Goal: Task Accomplishment & Management: Use online tool/utility

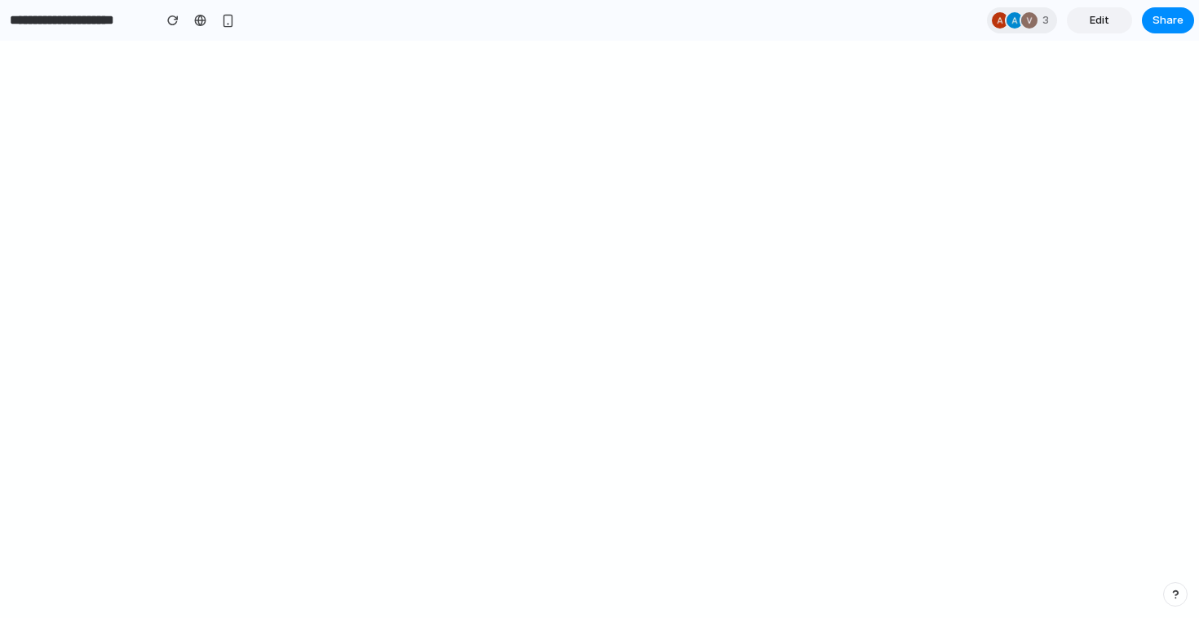
select select "**"
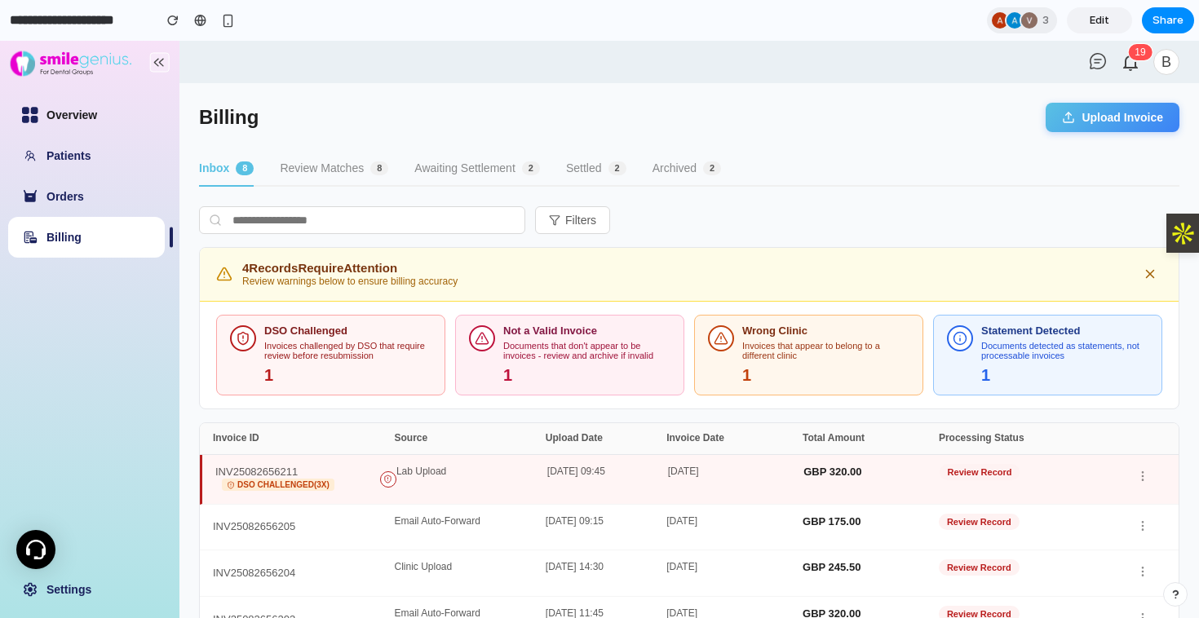
click at [70, 115] on link "Overview" at bounding box center [71, 114] width 51 height 13
click at [320, 168] on button "Review Matches 8" at bounding box center [334, 169] width 108 height 35
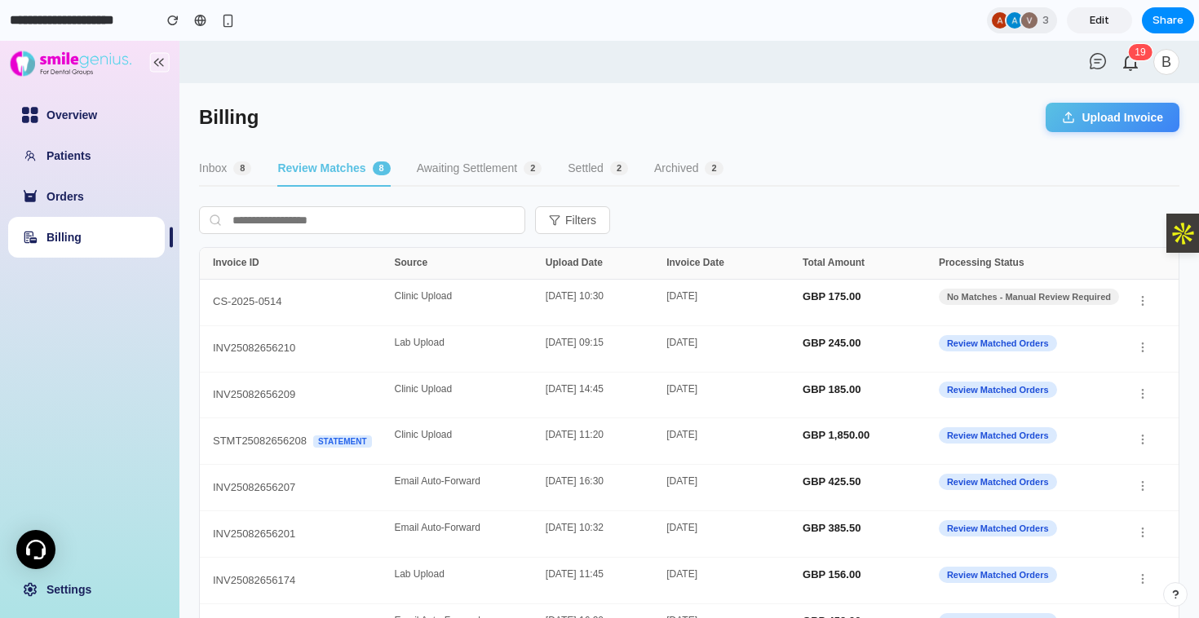
click at [463, 166] on button "Awaiting Settlement 2" at bounding box center [480, 169] width 126 height 35
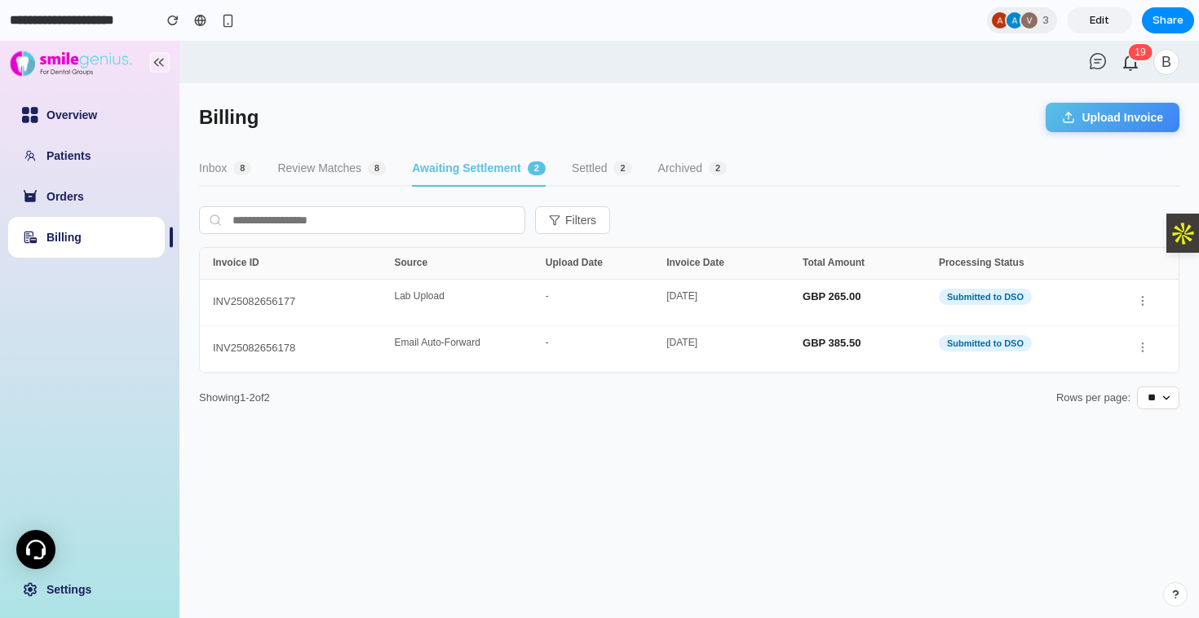
click at [325, 161] on button "Review Matches 8" at bounding box center [331, 169] width 108 height 35
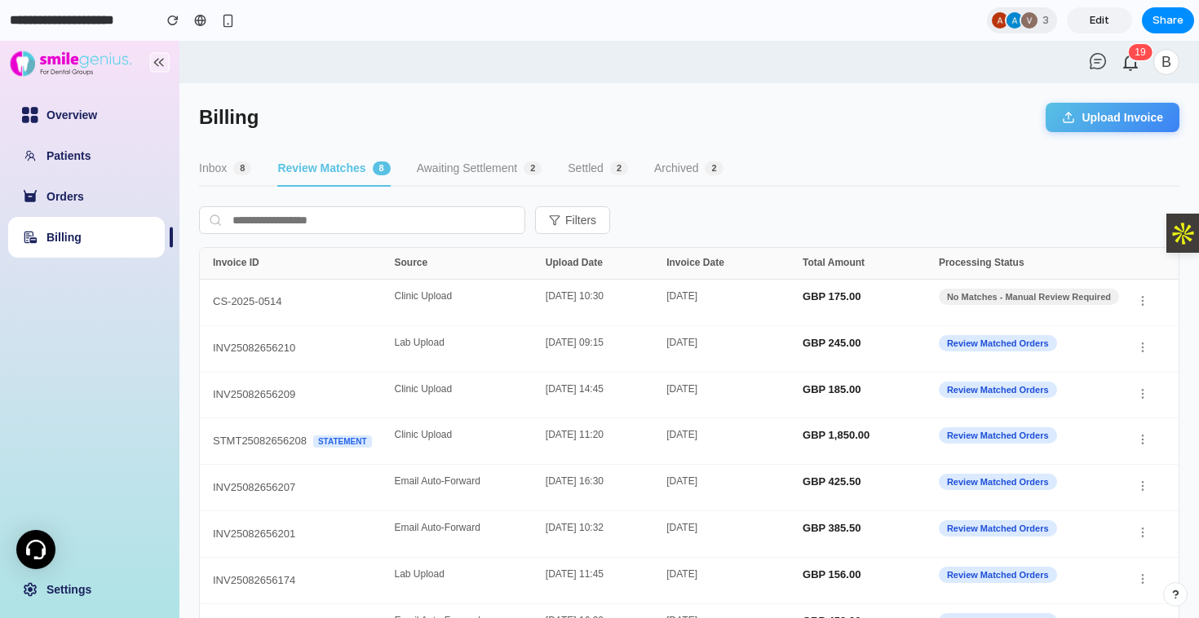
click at [221, 168] on button "Inbox 8" at bounding box center [225, 169] width 52 height 35
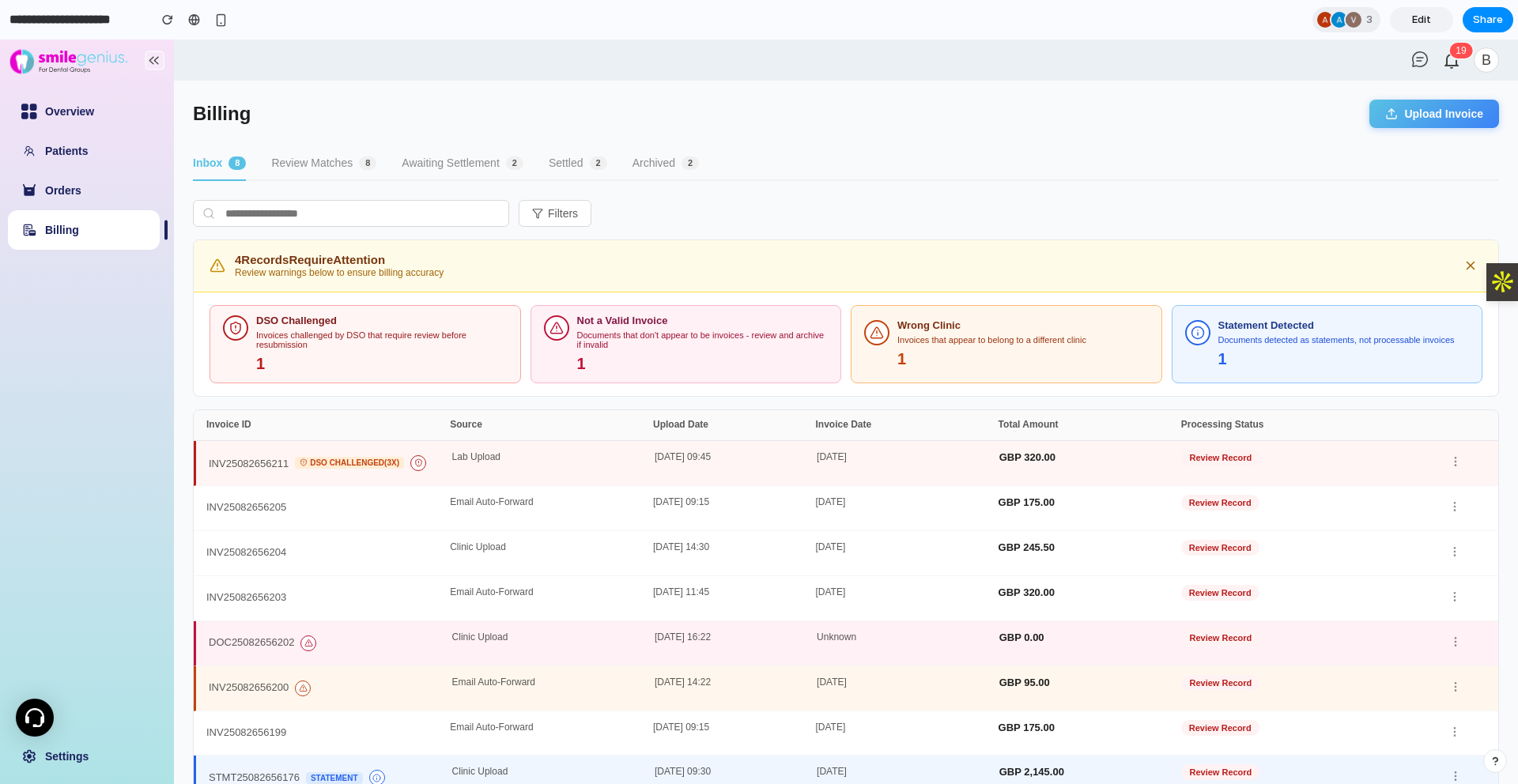
click at [306, 163] on button "Review Matches 8" at bounding box center [324, 164] width 105 height 34
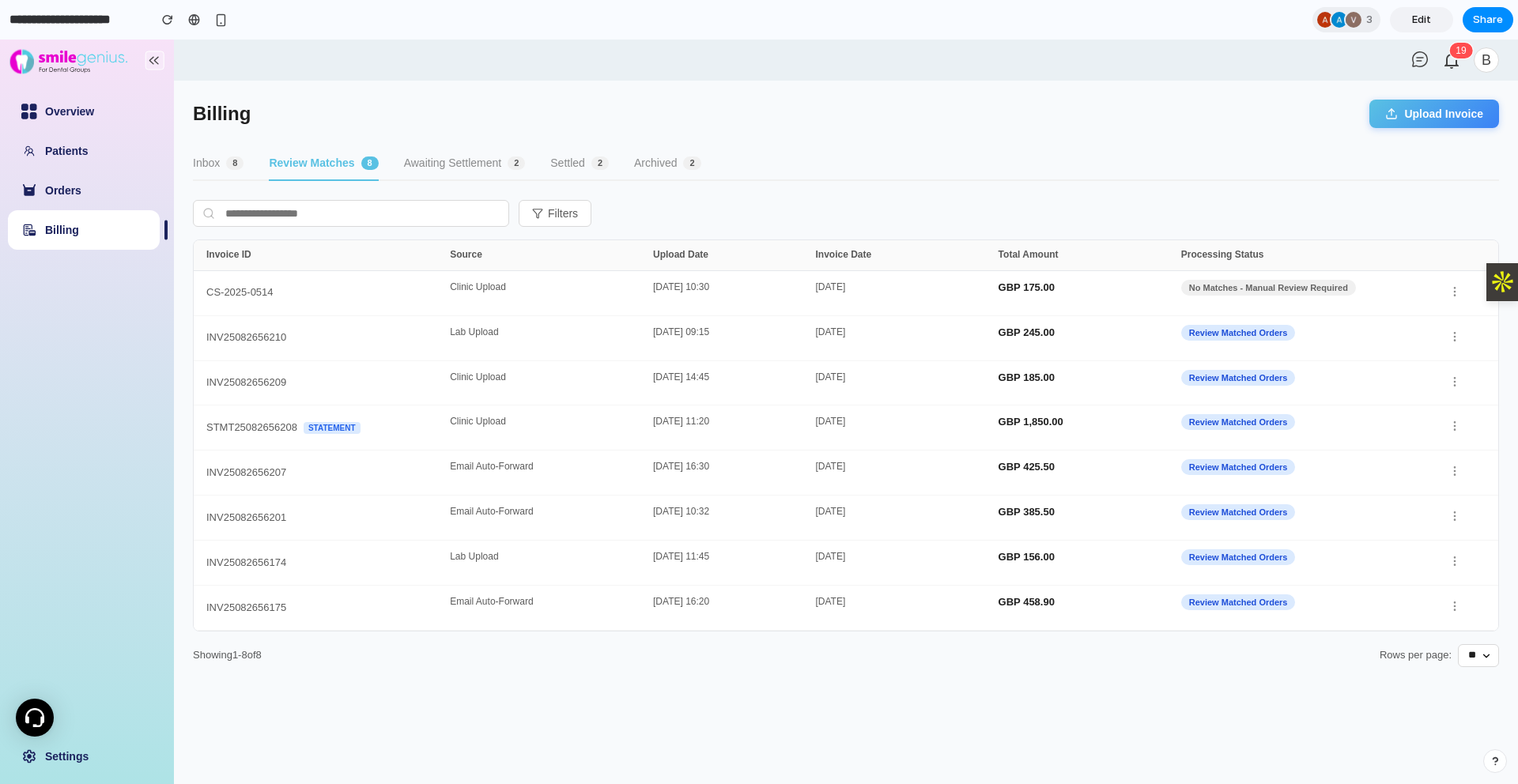
click at [208, 163] on button "Inbox 8" at bounding box center [218, 164] width 50 height 34
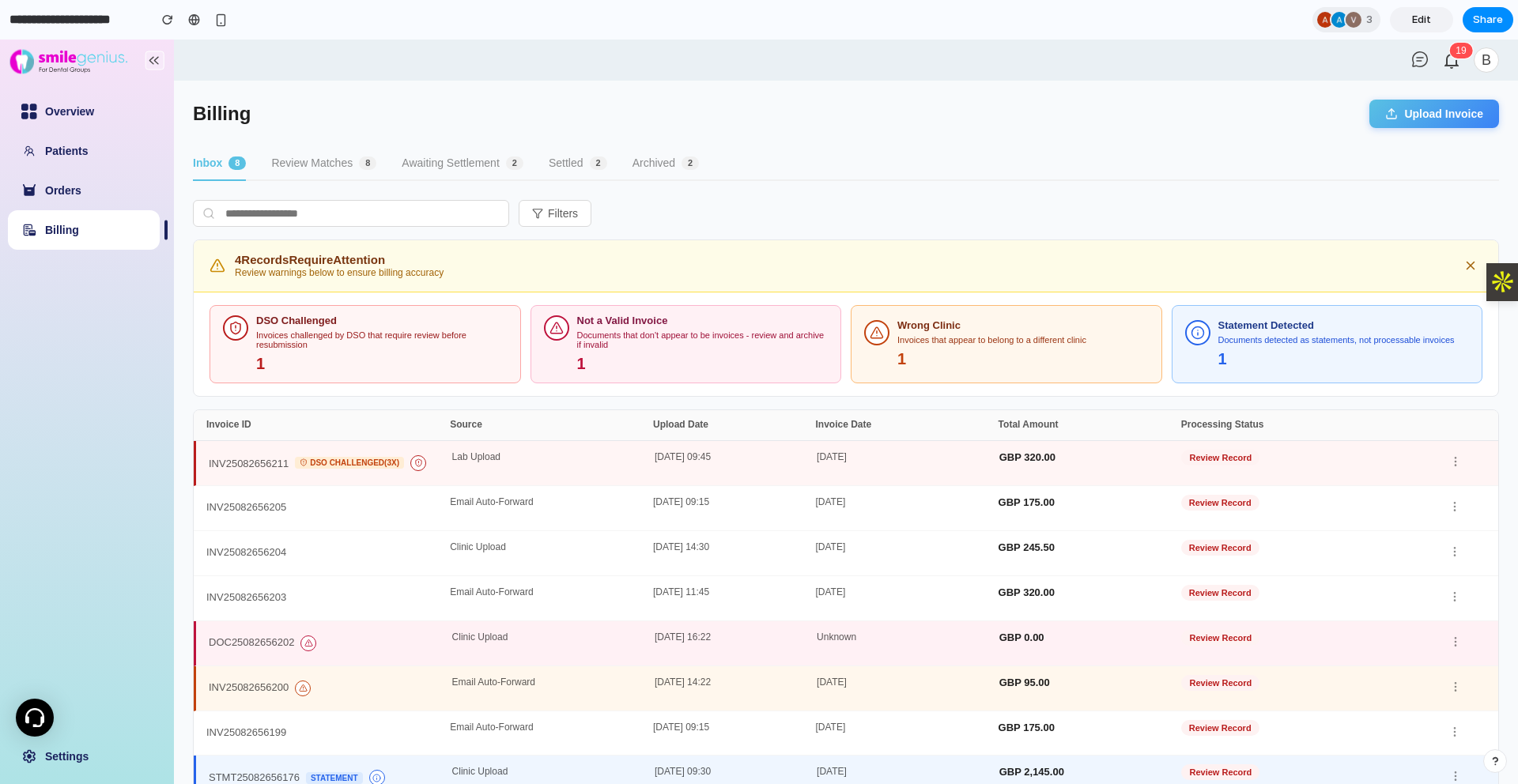
click at [316, 153] on button "Review Matches 8" at bounding box center [324, 164] width 105 height 34
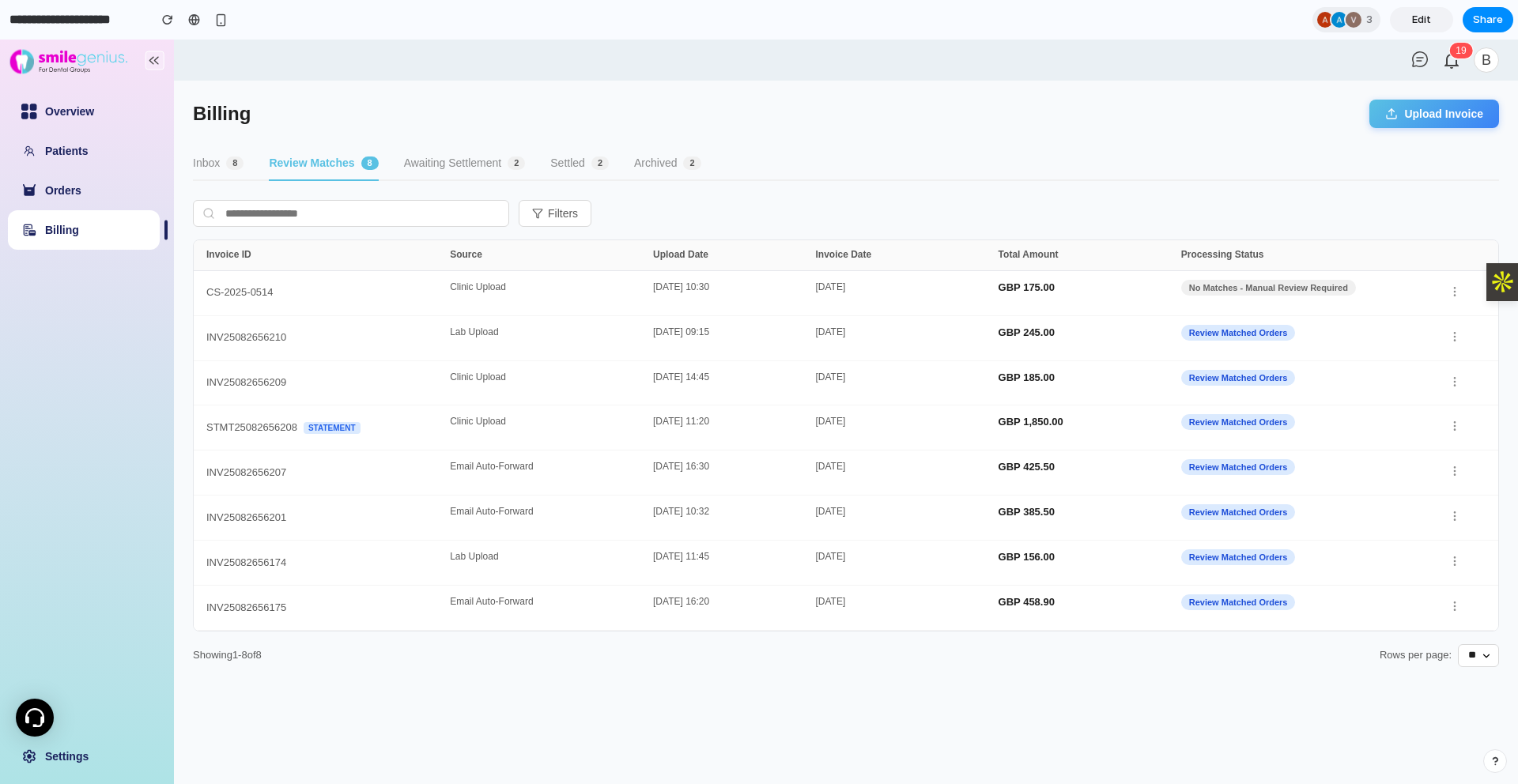
click at [216, 154] on button "Inbox 8" at bounding box center [218, 164] width 50 height 34
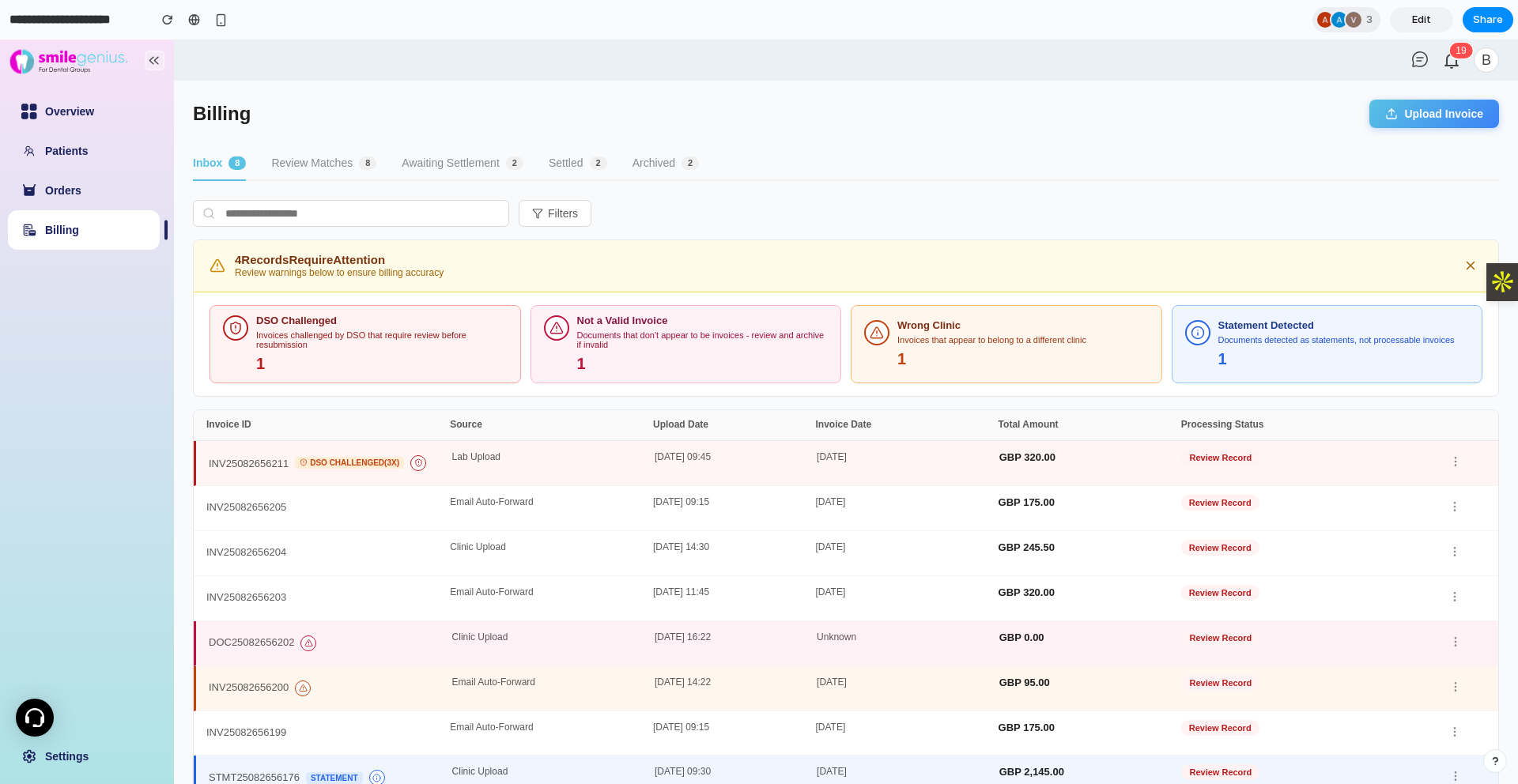
click at [385, 338] on div "Invoices challenged by DSO that require review before resubmission" at bounding box center [381, 340] width 251 height 19
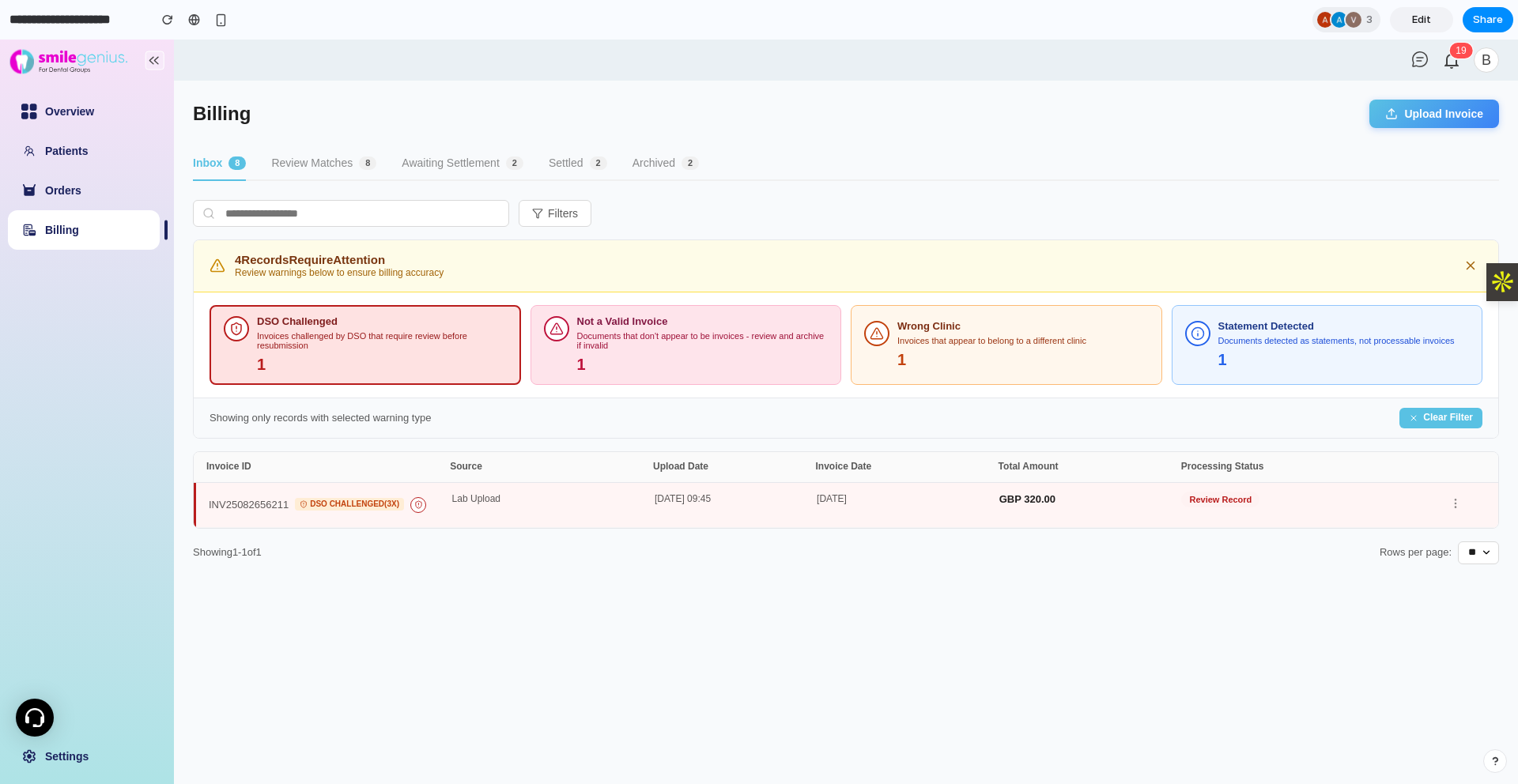
click at [729, 317] on div "Not a Valid Invoice" at bounding box center [702, 322] width 251 height 12
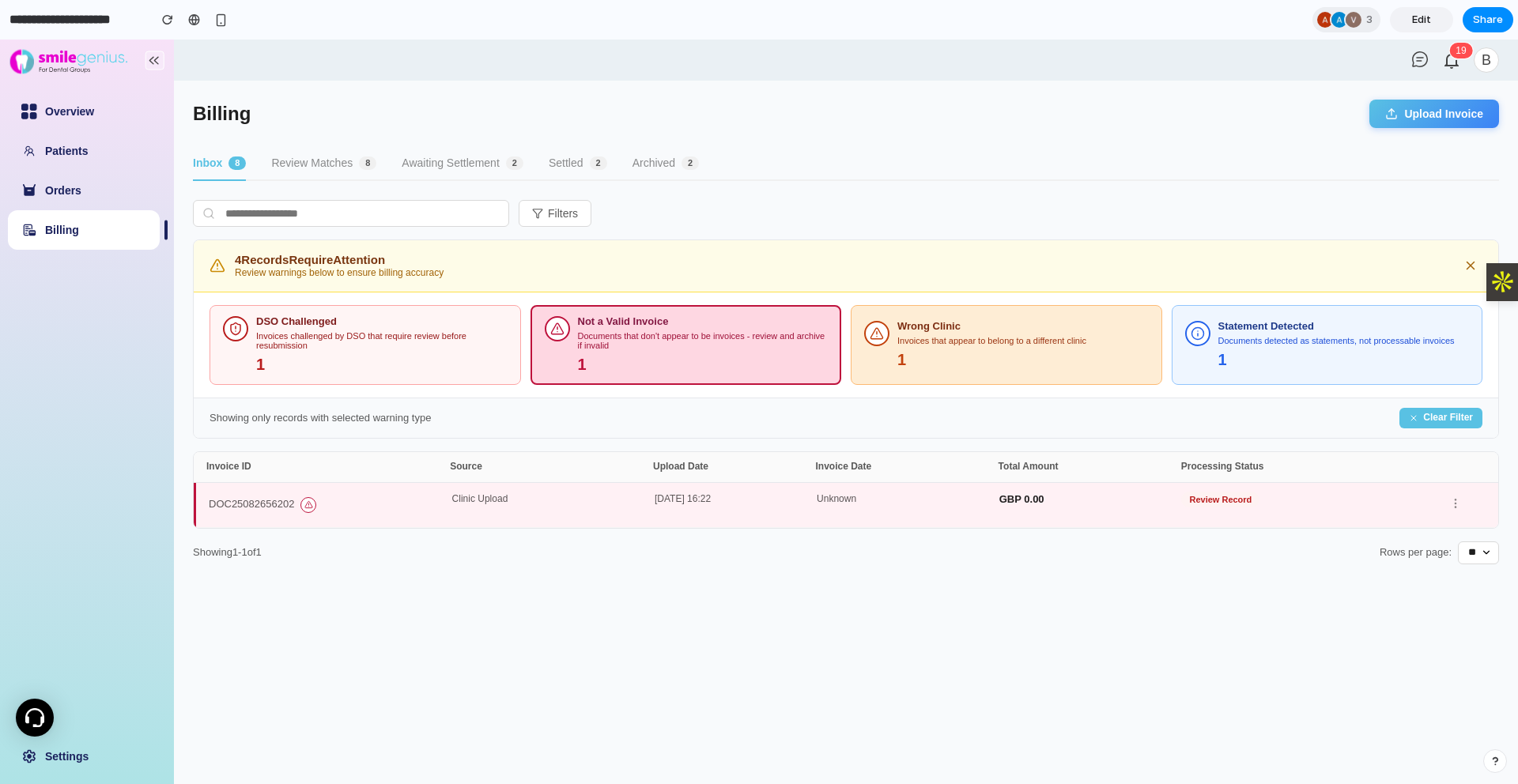
click at [996, 343] on div "Invoices that appear to belong to a different clinic" at bounding box center [1023, 341] width 251 height 11
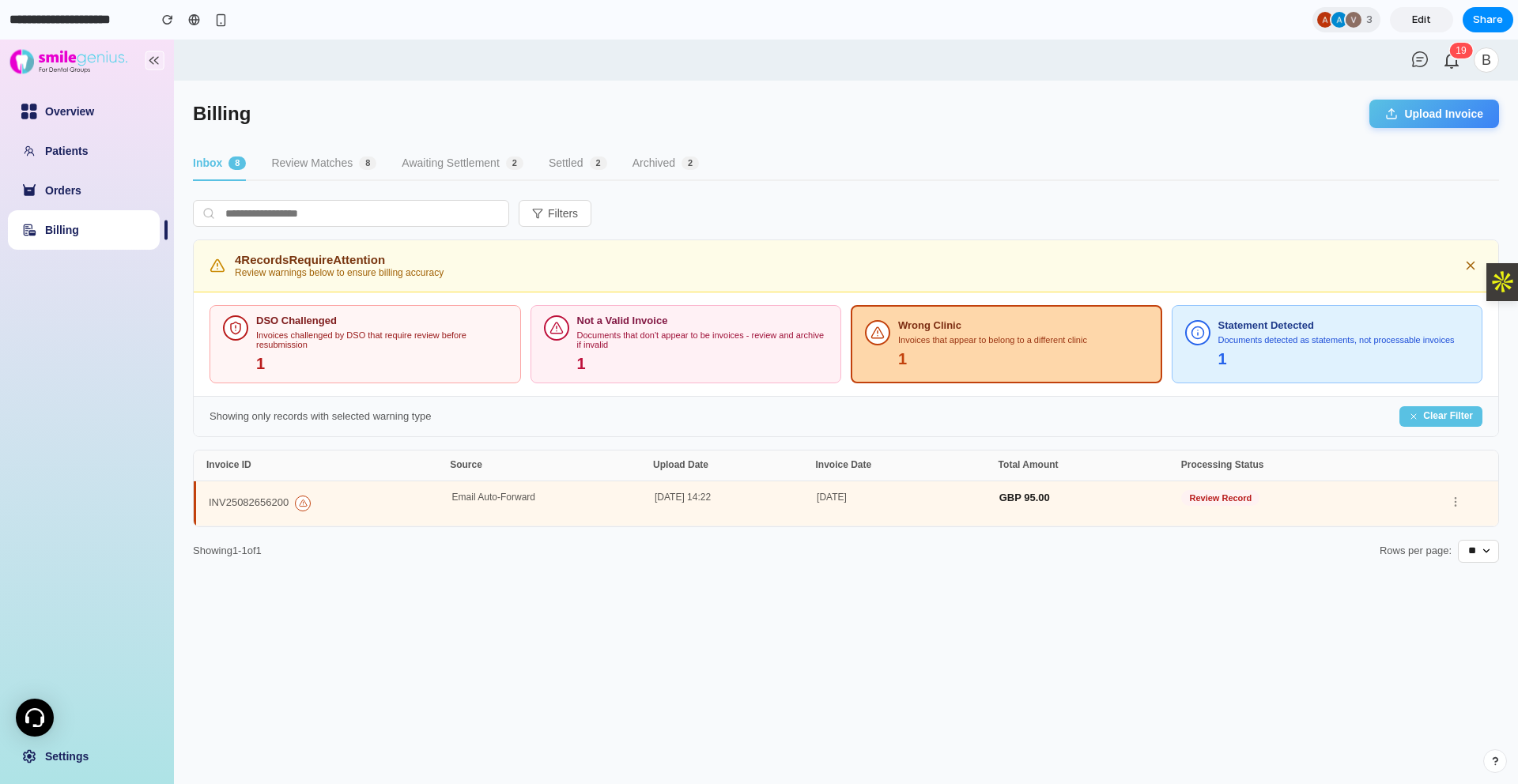
click at [1161, 344] on div "Documents detected as statements, not processable invoices" at bounding box center [1344, 340] width 251 height 11
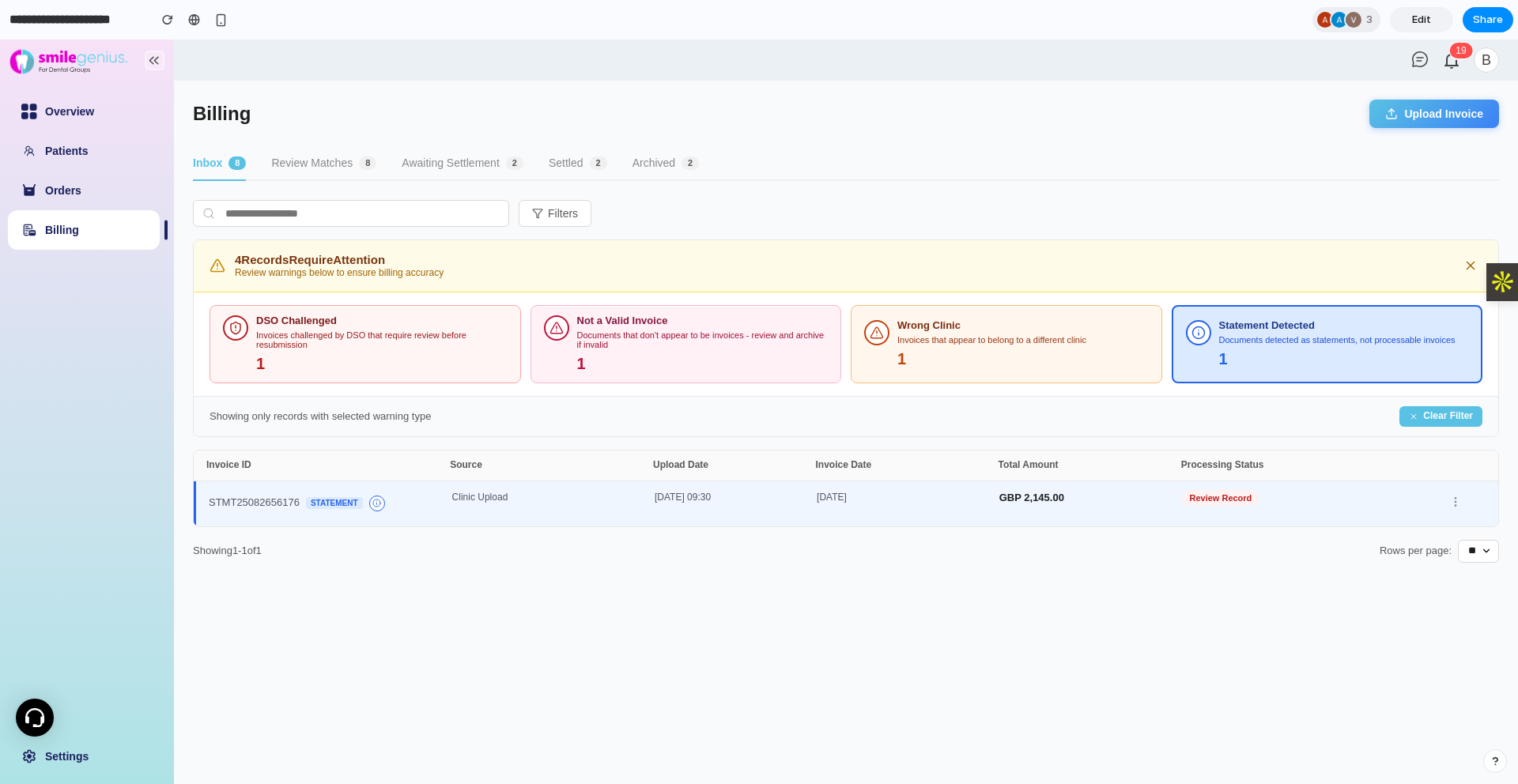
click at [68, 231] on link "Billing" at bounding box center [61, 230] width 34 height 13
click at [313, 163] on button "Review Matches 8" at bounding box center [324, 164] width 105 height 34
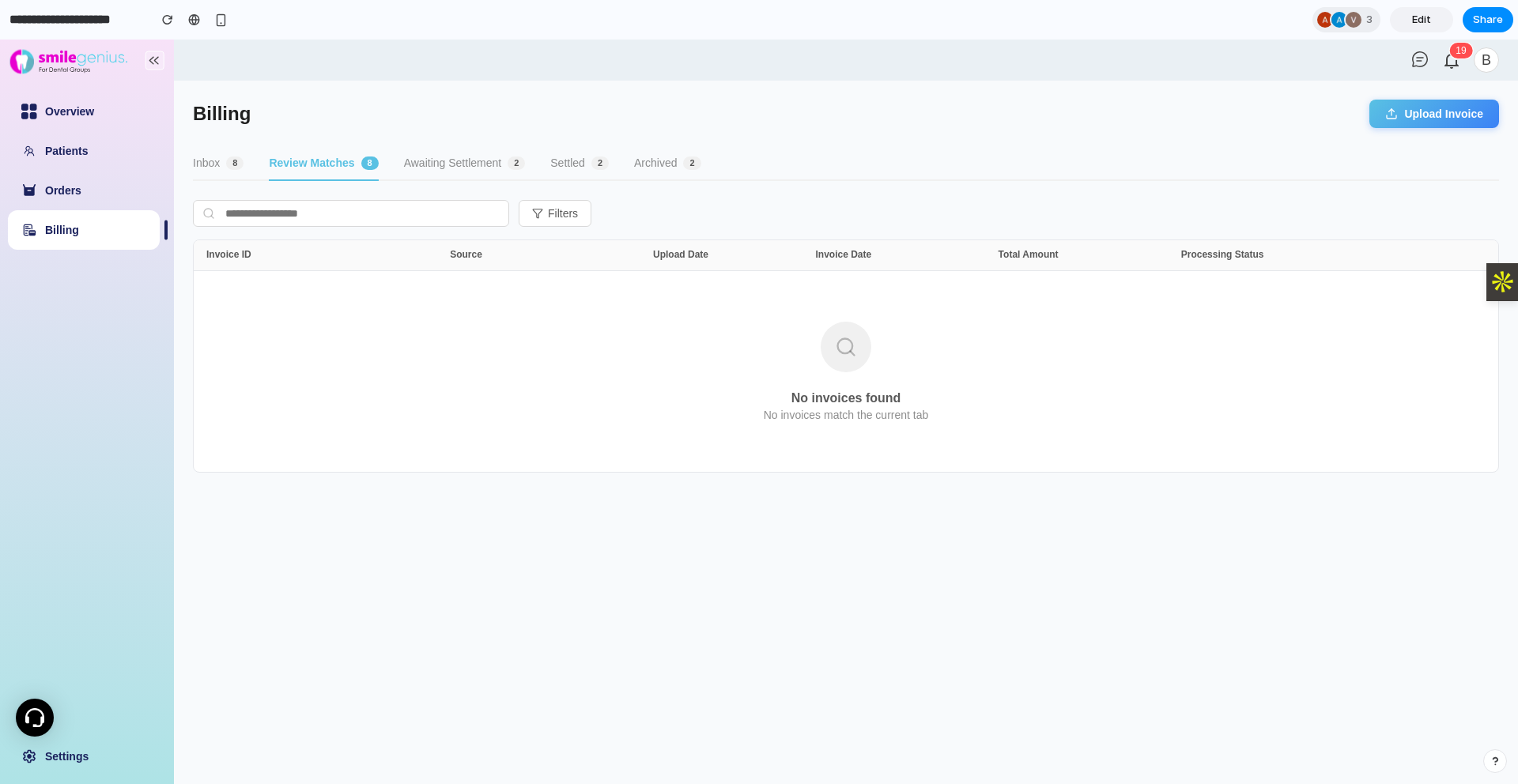
click at [216, 162] on button "Inbox 8" at bounding box center [218, 164] width 50 height 34
select select "**"
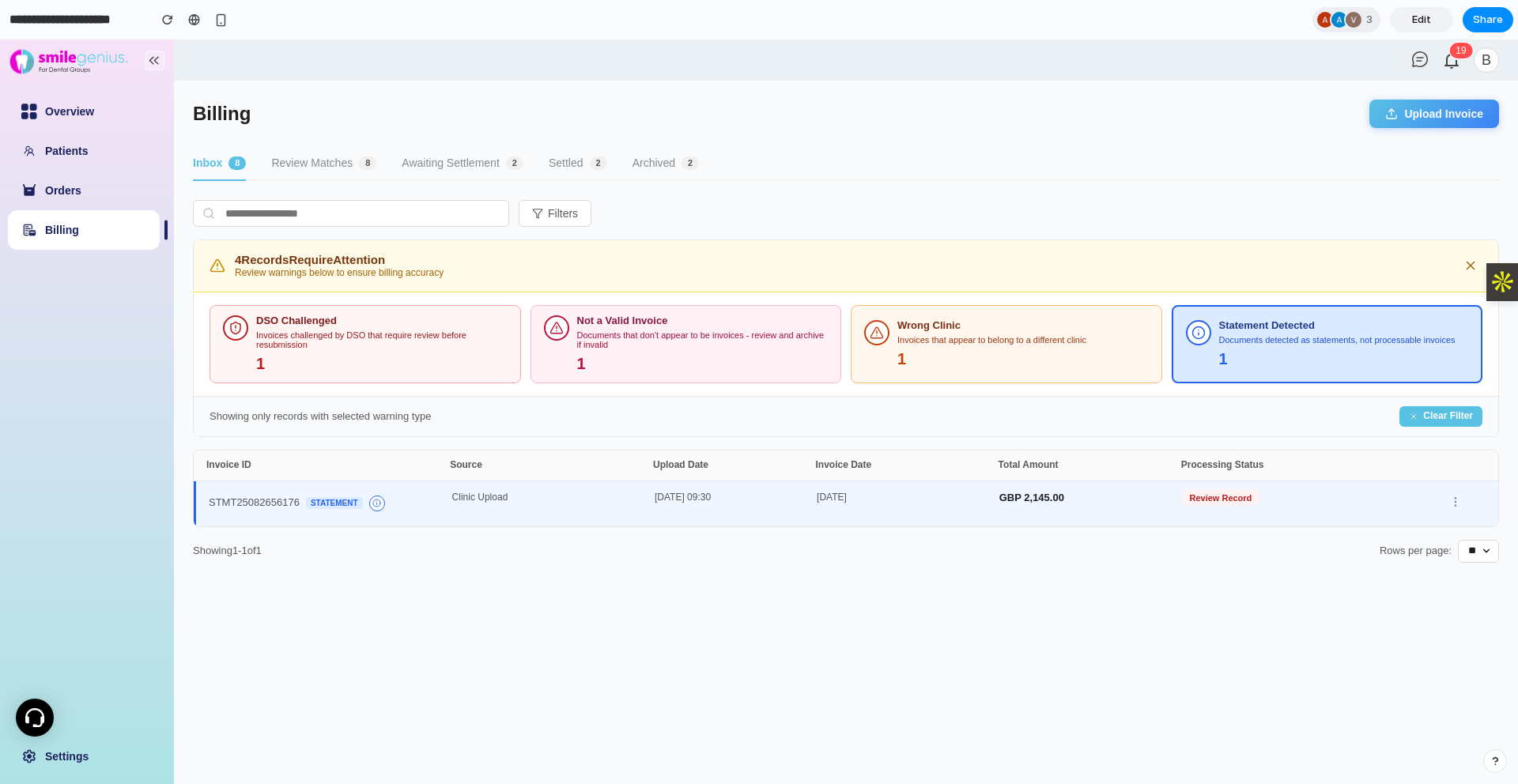
click at [549, 216] on button "Filters" at bounding box center [554, 213] width 73 height 27
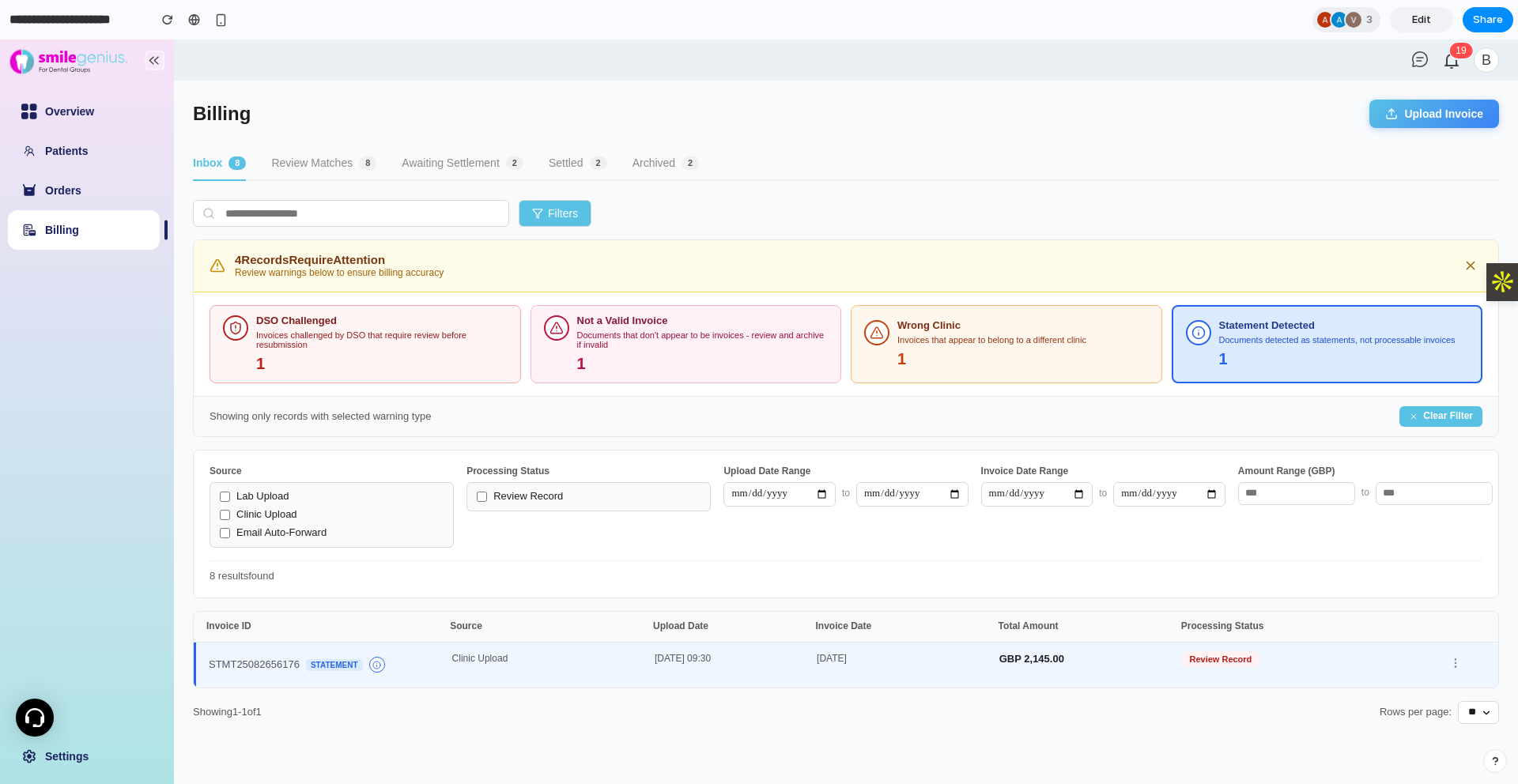
click at [1161, 115] on button "Upload Invoice" at bounding box center [1435, 113] width 130 height 28
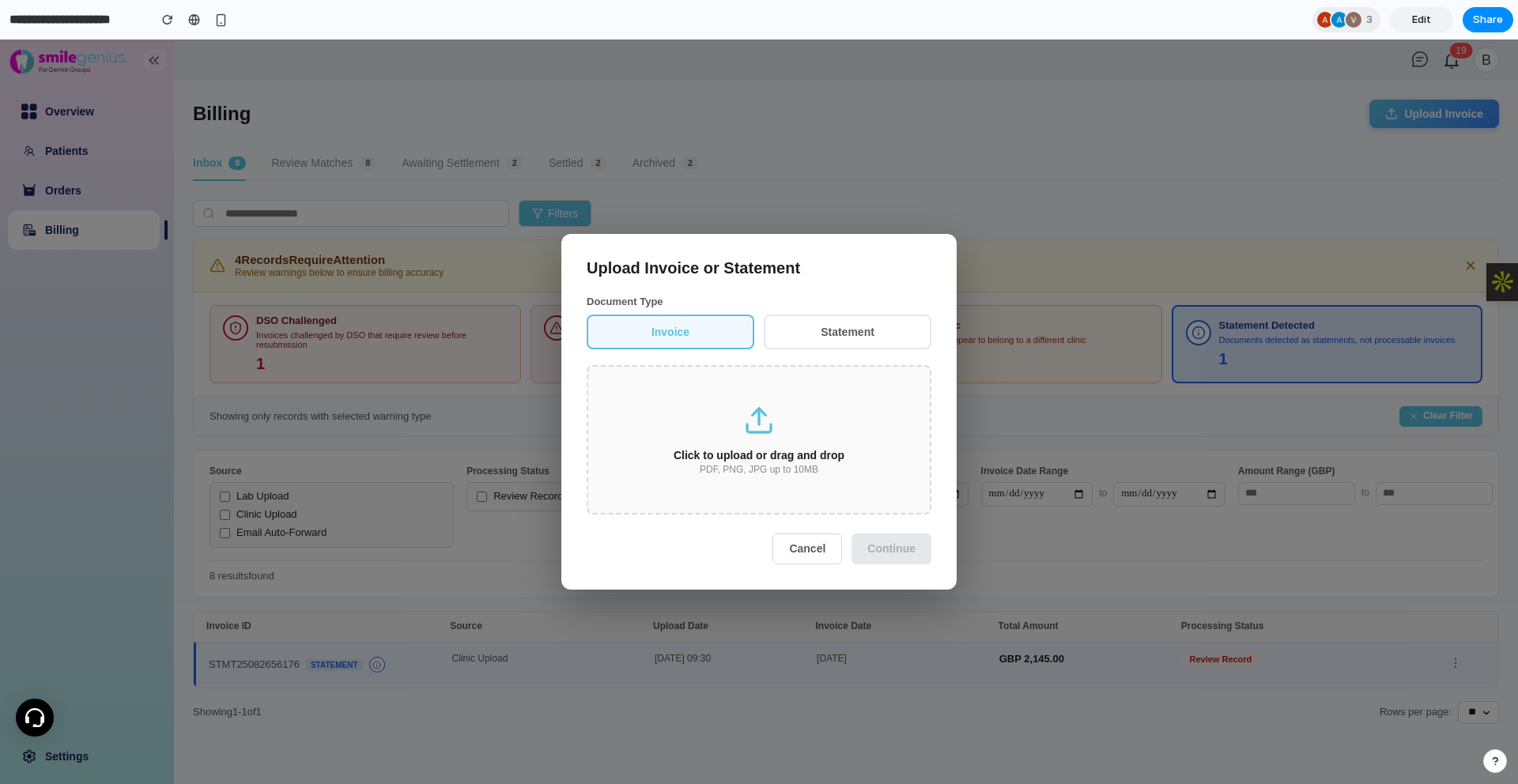
click at [689, 330] on button "Invoice" at bounding box center [670, 332] width 168 height 35
click at [786, 447] on div "Click to upload or drag and drop PDF, PNG, JPG up to 10MB" at bounding box center [759, 440] width 345 height 149
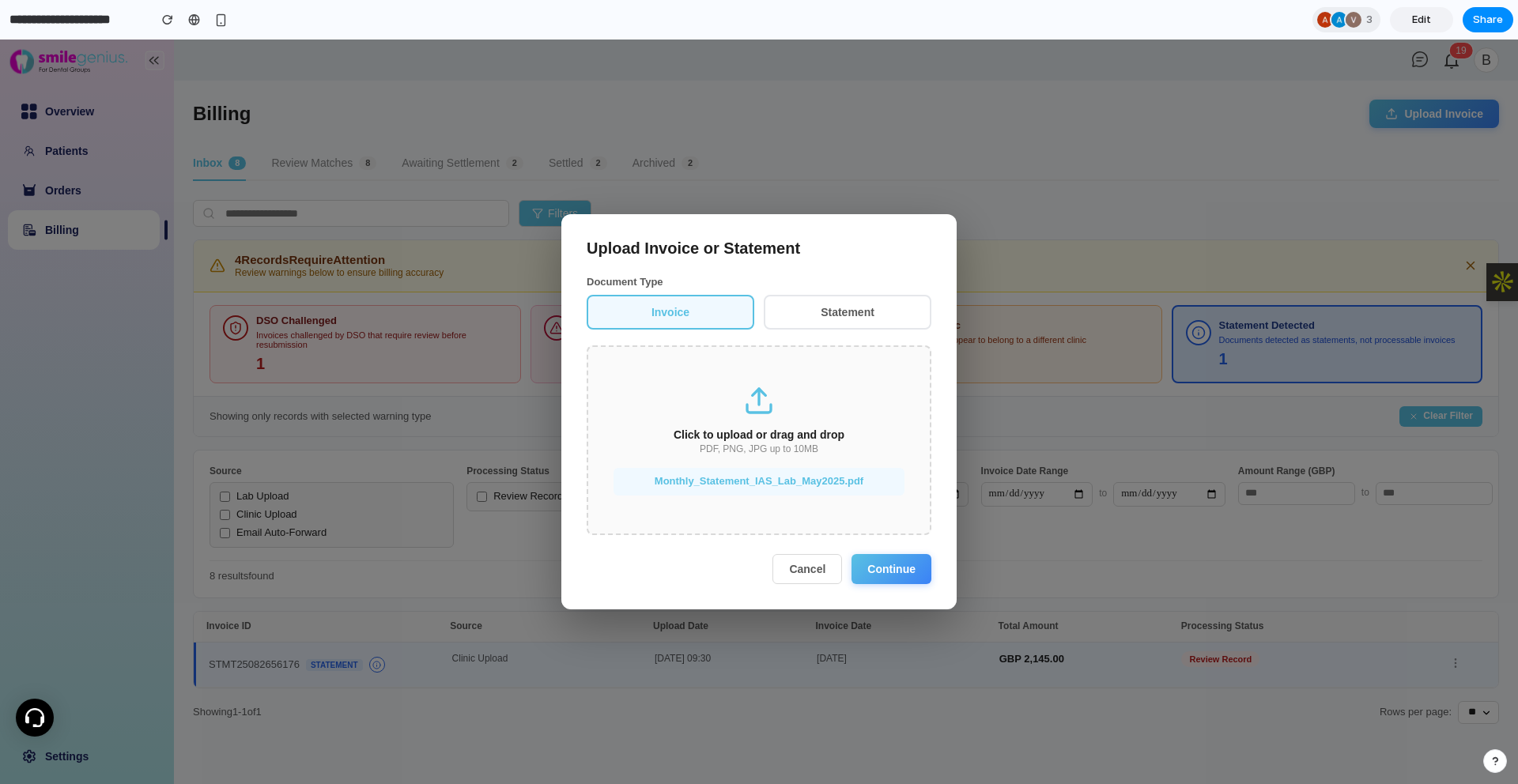
click at [894, 568] on button "Continue" at bounding box center [891, 569] width 79 height 30
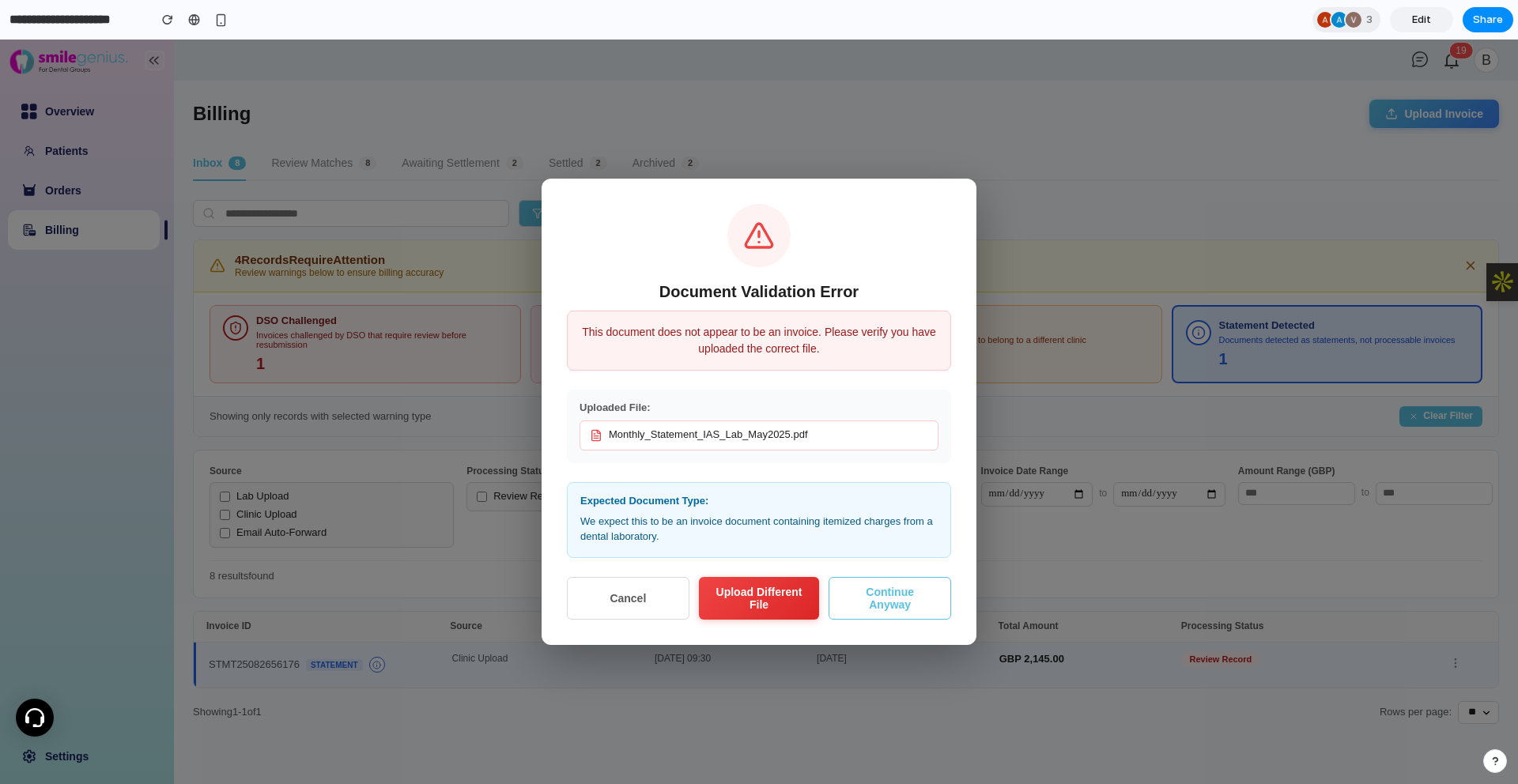
click at [655, 598] on button "Cancel" at bounding box center [628, 598] width 122 height 43
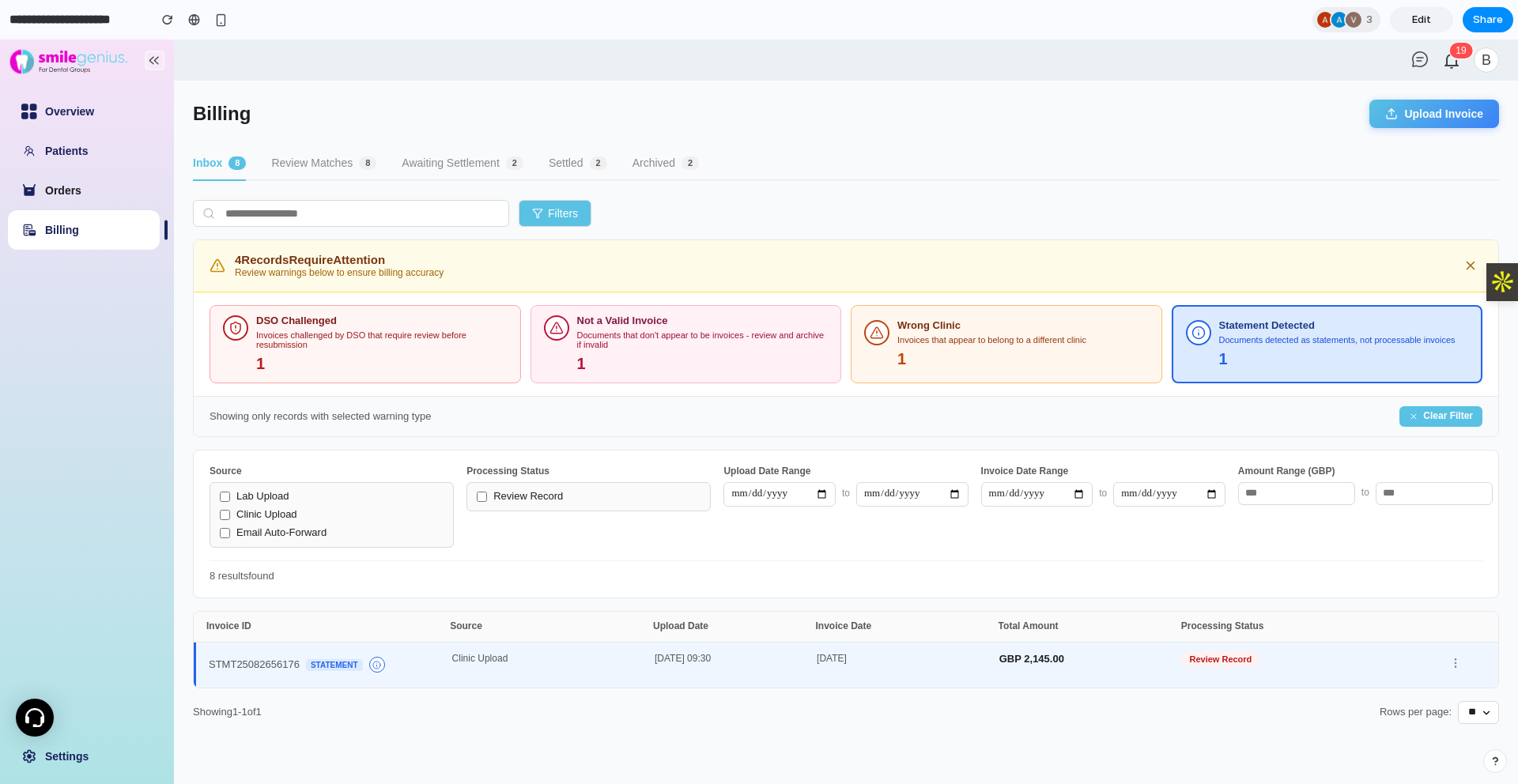
click at [65, 192] on link "Orders" at bounding box center [63, 190] width 37 height 13
click at [1161, 264] on icon at bounding box center [1471, 266] width 7 height 7
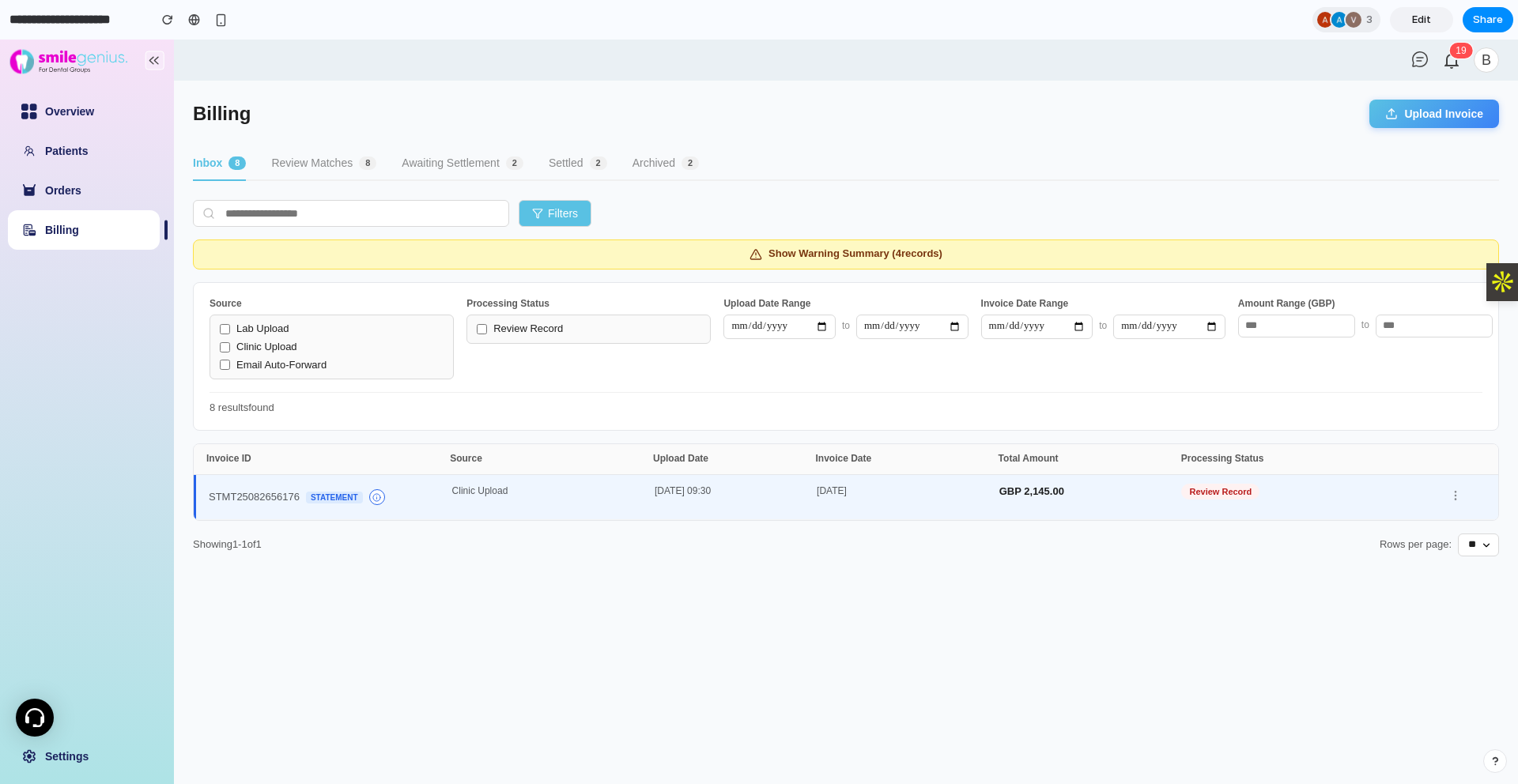
click at [64, 236] on link "Billing" at bounding box center [61, 230] width 34 height 13
click at [62, 118] on link "Overview" at bounding box center [69, 110] width 49 height 13
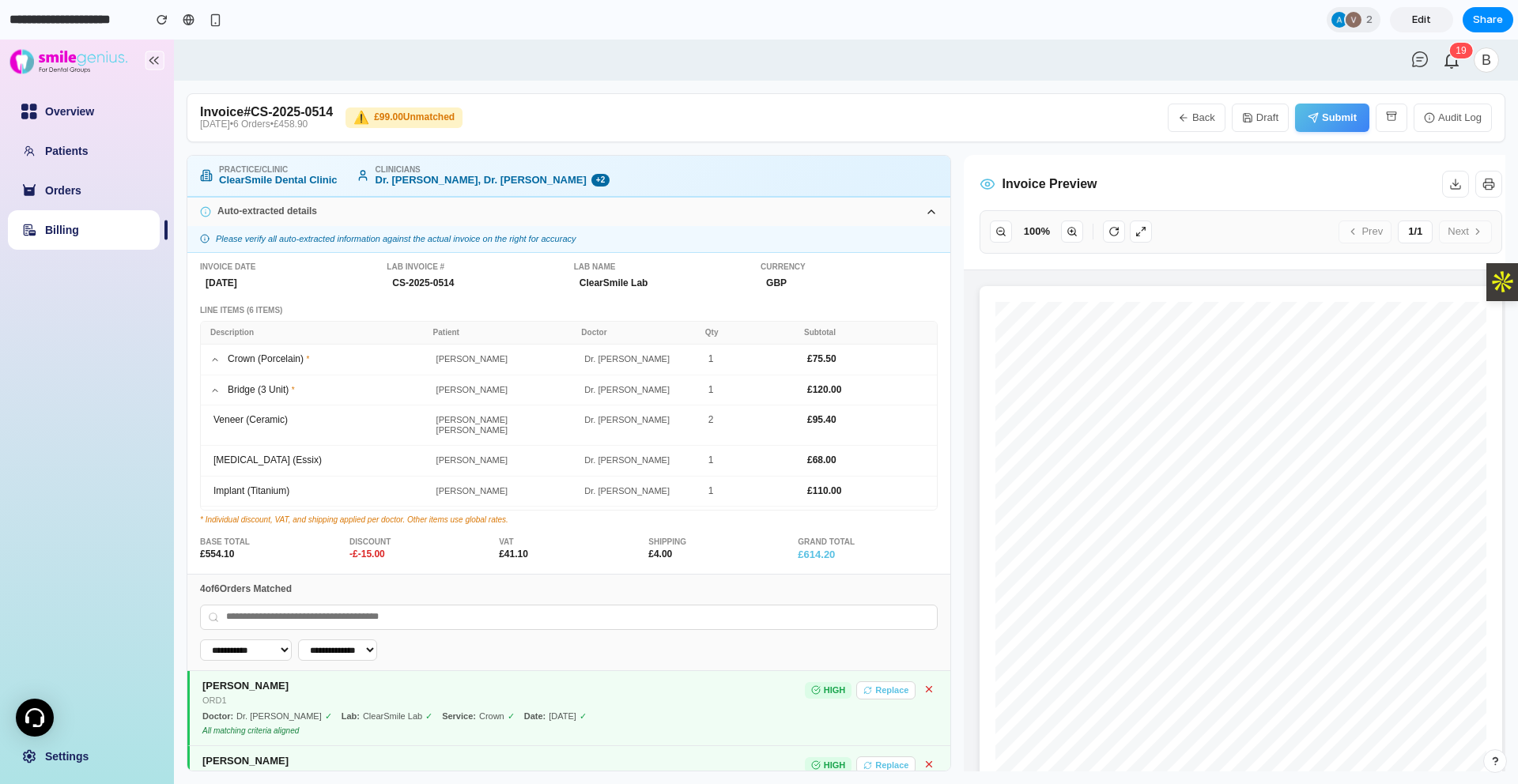
scroll to position [18, 0]
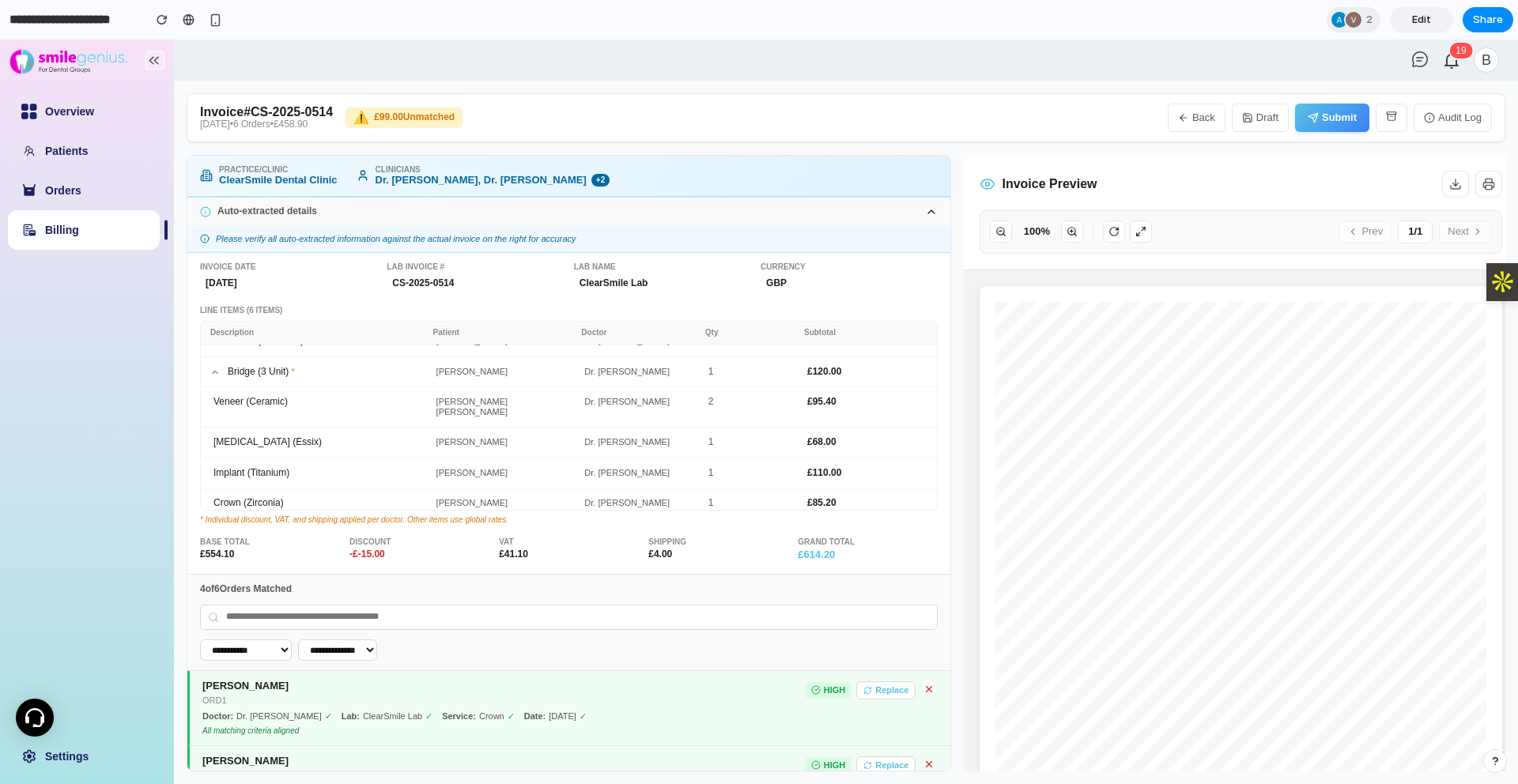
click at [63, 226] on link "Billing" at bounding box center [61, 230] width 34 height 13
